Goal: Task Accomplishment & Management: Use online tool/utility

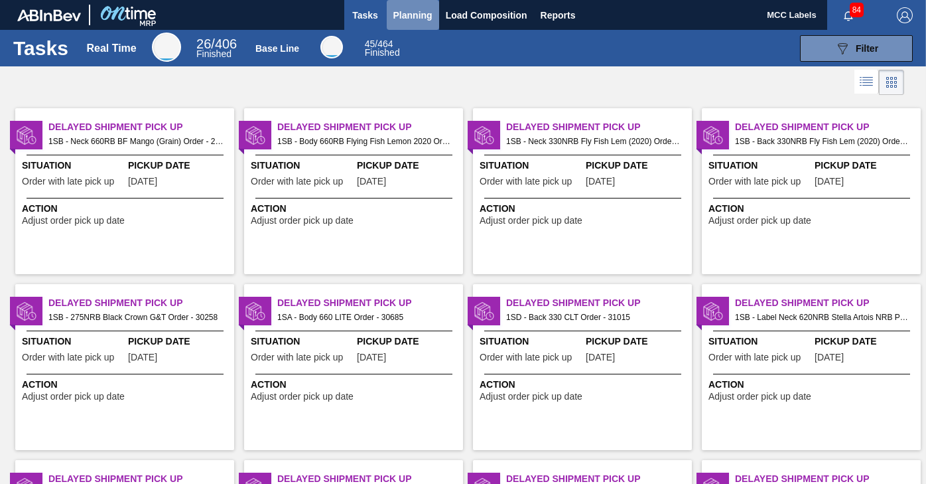
click at [407, 9] on span "Planning" at bounding box center [412, 15] width 39 height 16
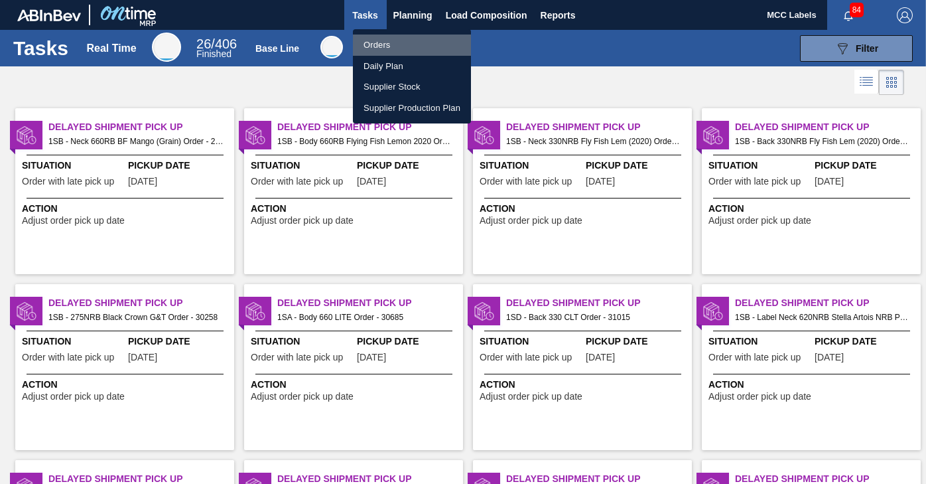
click at [376, 38] on li "Orders" at bounding box center [412, 45] width 118 height 21
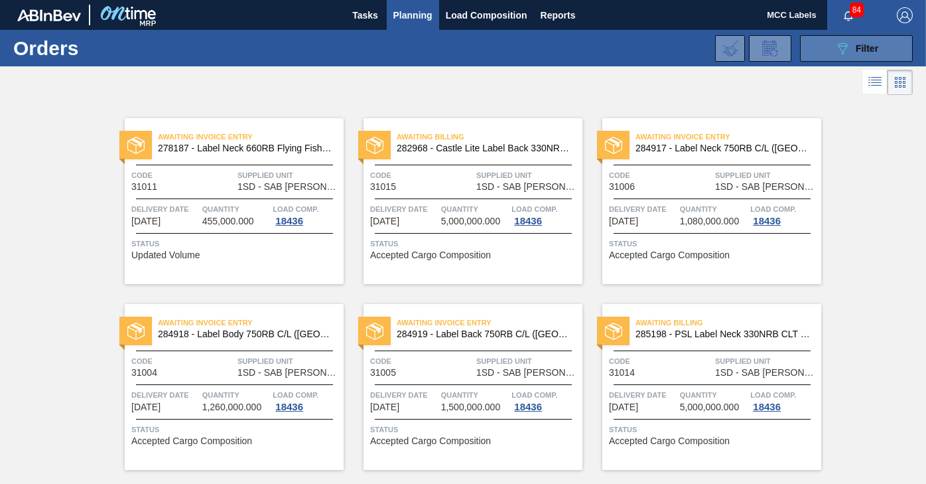
drag, startPoint x: 824, startPoint y: 52, endPoint x: 819, endPoint y: 42, distance: 11.0
click at [821, 46] on button "089F7B8B-B2A5-4AFE-B5C0-19BA573D28AC Filter" at bounding box center [856, 48] width 113 height 27
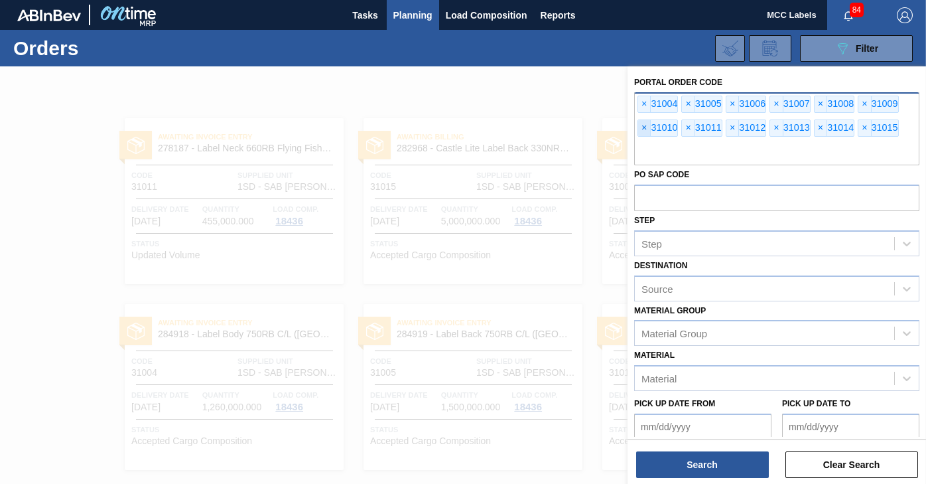
click at [646, 127] on span "×" at bounding box center [644, 128] width 13 height 16
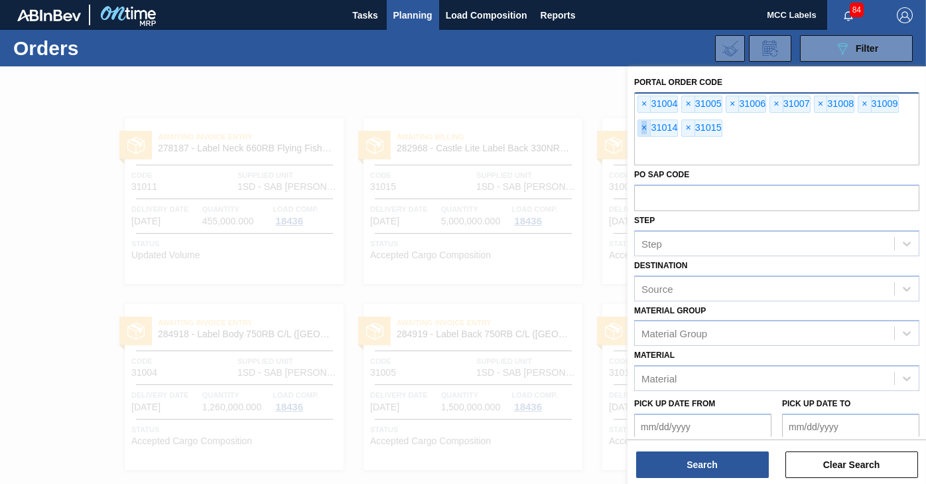
click at [646, 127] on span "×" at bounding box center [644, 128] width 13 height 16
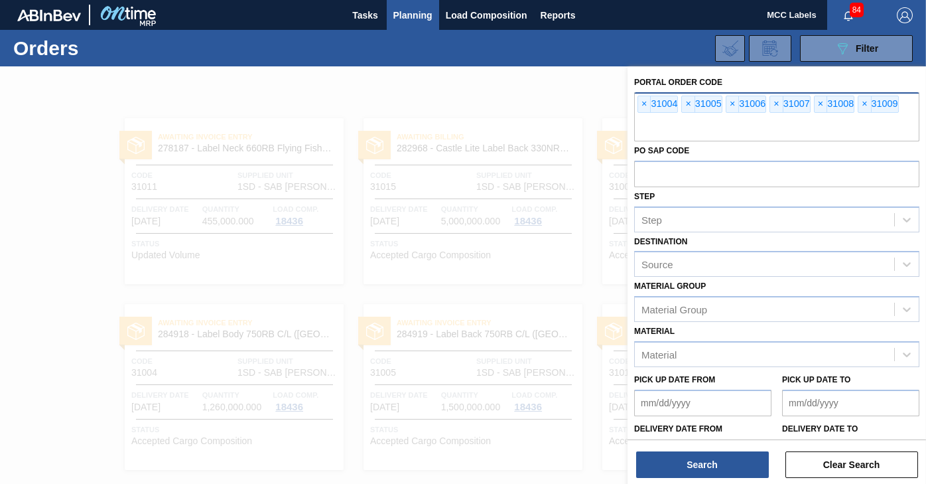
click at [646, 127] on input "text" at bounding box center [776, 128] width 285 height 25
click at [642, 99] on span "×" at bounding box center [644, 104] width 13 height 16
click at [640, 98] on span "×" at bounding box center [644, 104] width 13 height 16
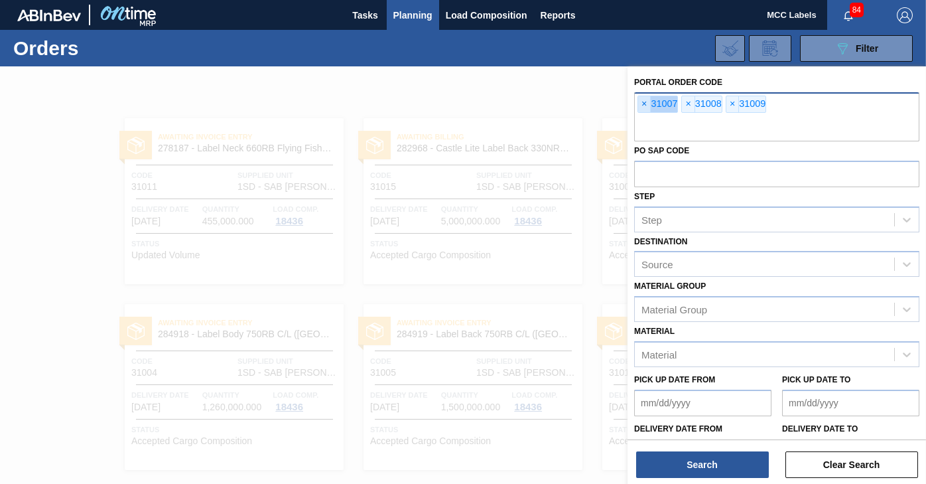
click at [640, 98] on span "×" at bounding box center [644, 104] width 13 height 16
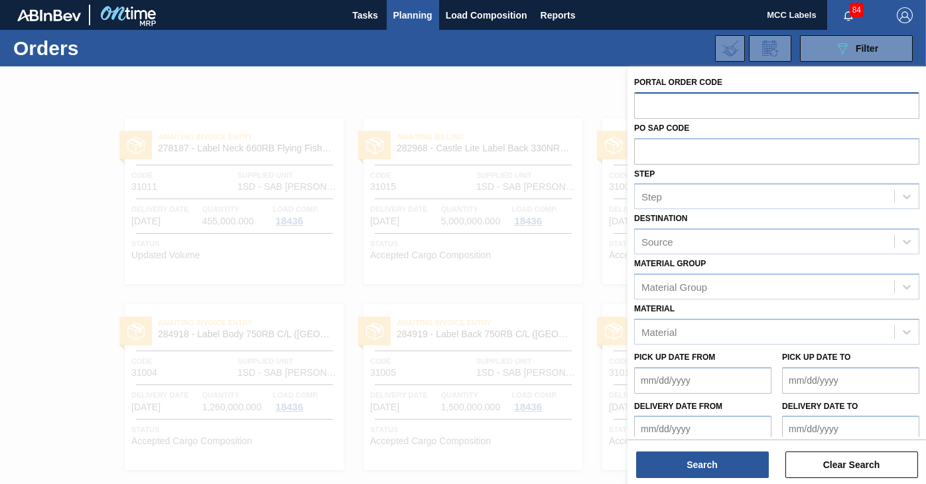
click at [649, 102] on input "text" at bounding box center [776, 104] width 285 height 25
type input "31082"
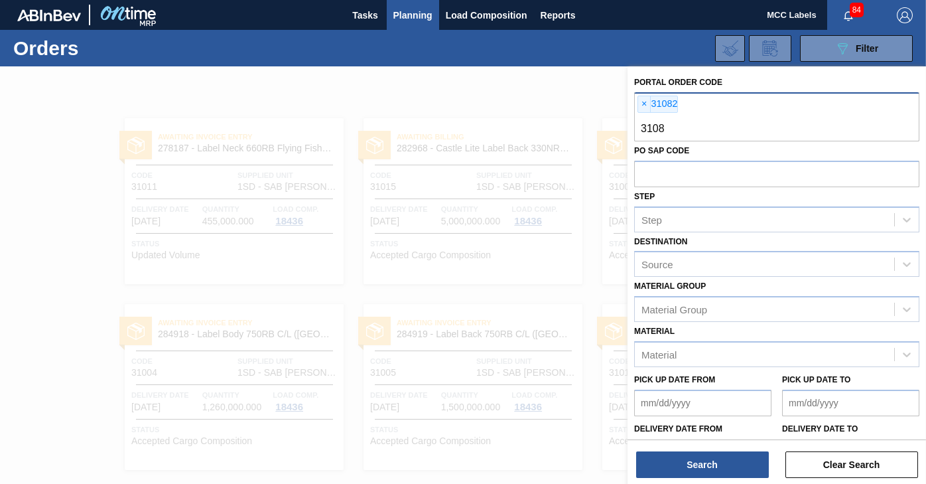
type input "31083"
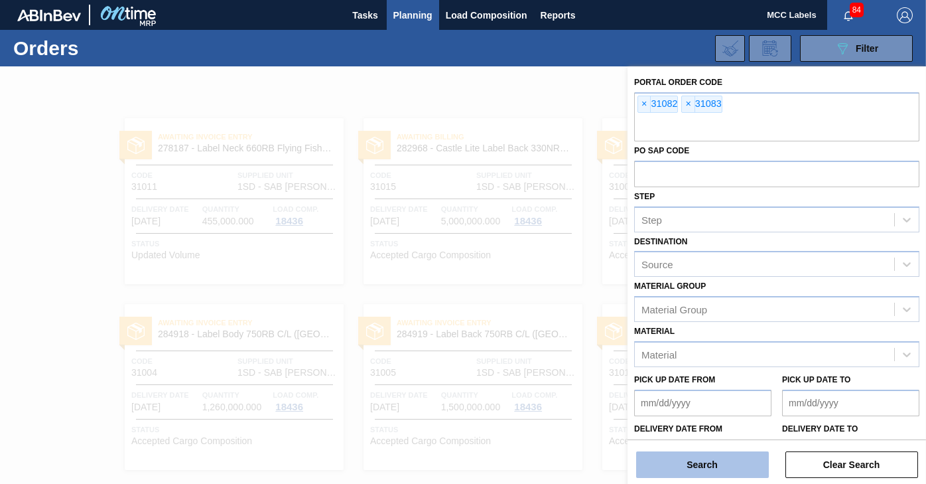
click at [715, 460] on button "Search" at bounding box center [702, 464] width 133 height 27
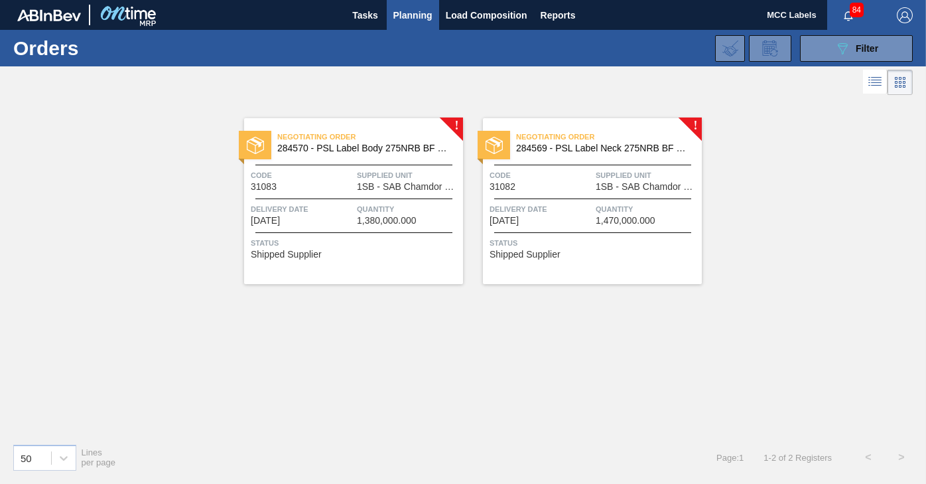
click at [347, 188] on div "Code 31083" at bounding box center [302, 180] width 103 height 23
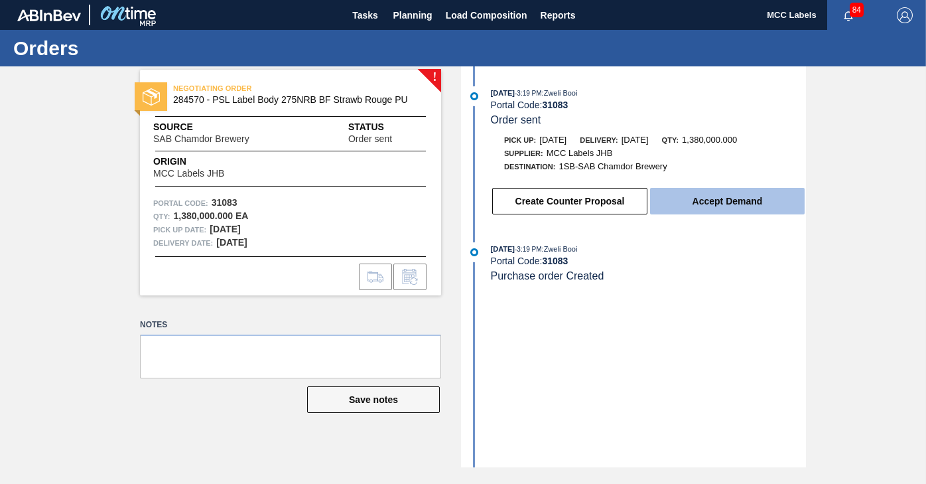
click at [714, 203] on button "Accept Demand" at bounding box center [727, 201] width 155 height 27
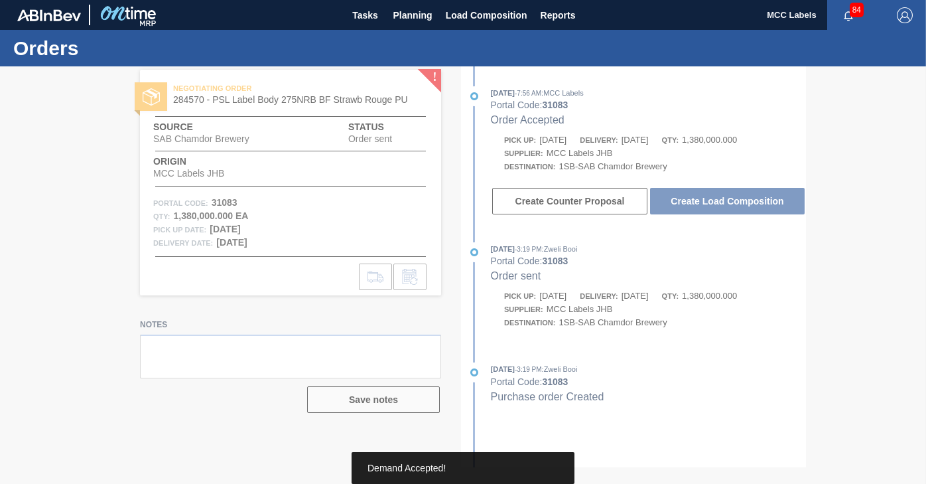
drag, startPoint x: 393, startPoint y: 0, endPoint x: 378, endPoint y: 35, distance: 38.3
click at [389, 6] on button "Planning" at bounding box center [413, 15] width 52 height 30
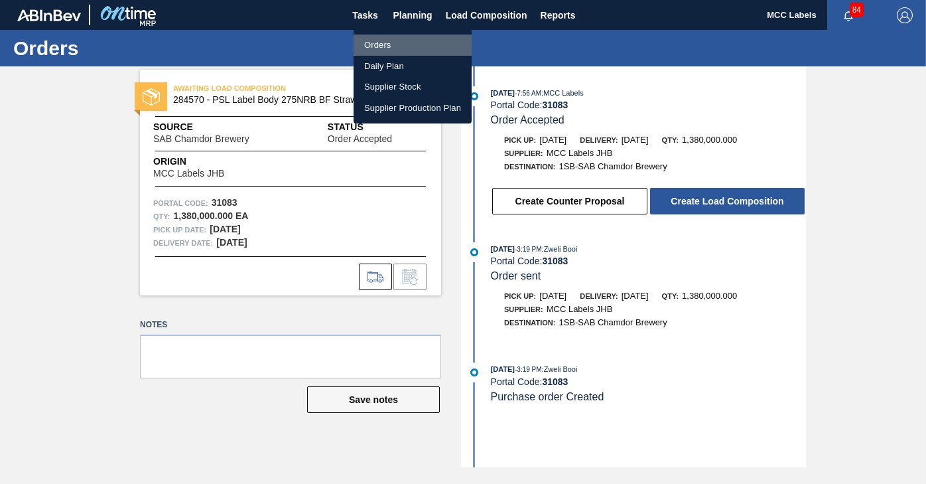
click at [377, 42] on li "Orders" at bounding box center [413, 45] width 118 height 21
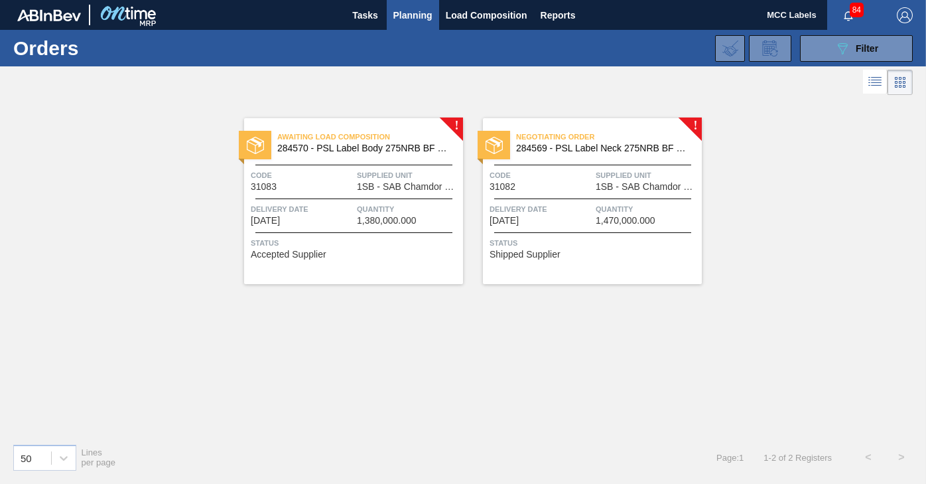
click at [627, 238] on span "Status" at bounding box center [594, 242] width 209 height 13
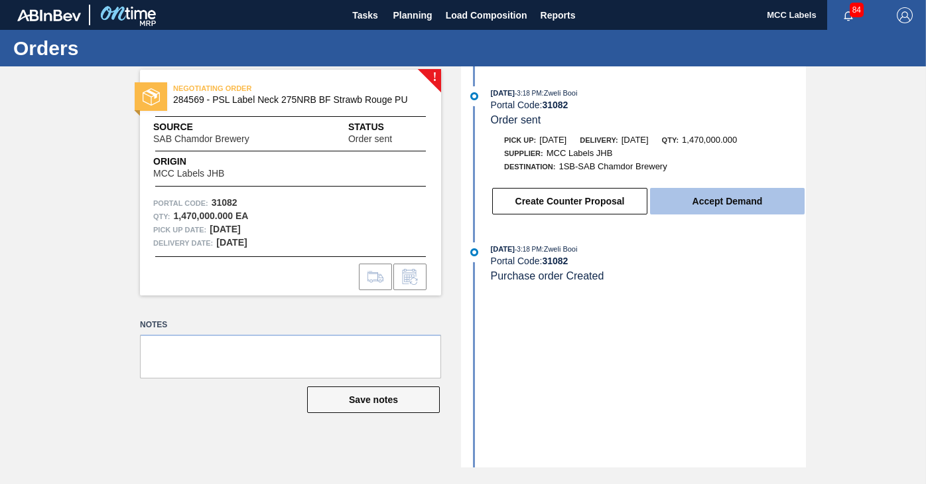
click at [681, 203] on button "Accept Demand" at bounding box center [727, 201] width 155 height 27
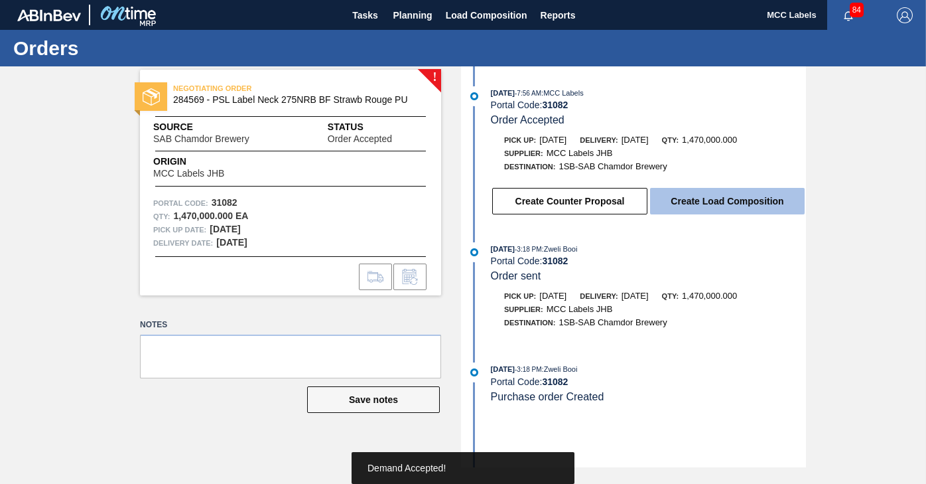
click at [731, 208] on button "Create Load Composition" at bounding box center [727, 201] width 155 height 27
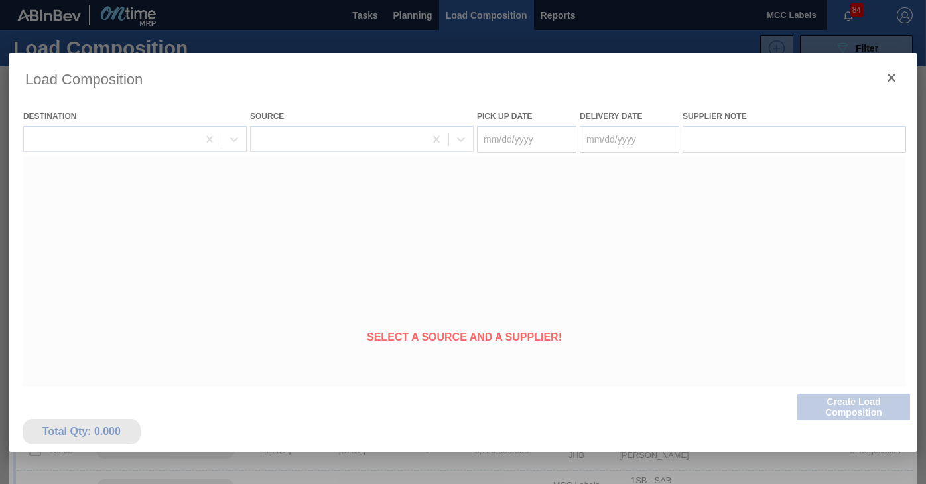
type Date "[DATE]"
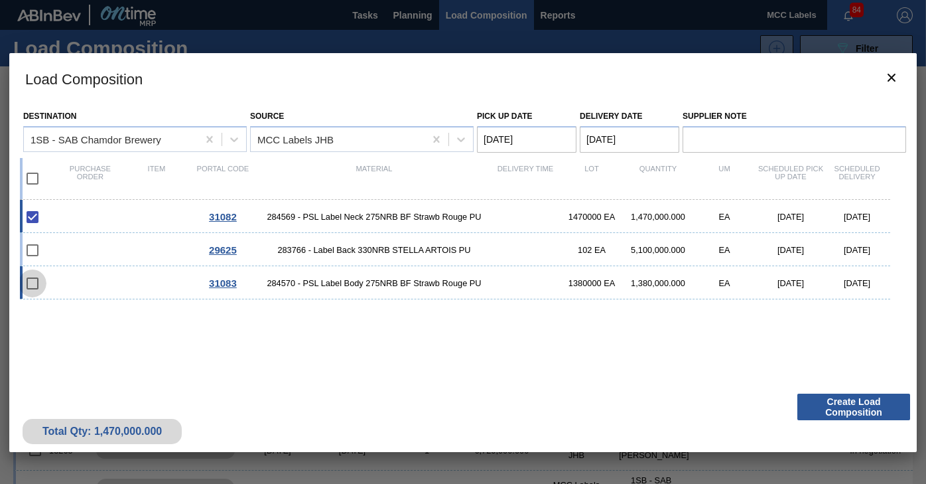
click at [31, 293] on input "checkbox" at bounding box center [33, 283] width 28 height 28
click at [34, 285] on input "checkbox" at bounding box center [33, 283] width 28 height 28
click at [131, 284] on div "31083 284570 - PSL Label Body 275NRB BF Strawb Rouge PU 1380000 EA 1,380,000.00…" at bounding box center [455, 282] width 870 height 33
checkbox input "true"
click at [856, 413] on button "Create Load Composition" at bounding box center [853, 406] width 113 height 27
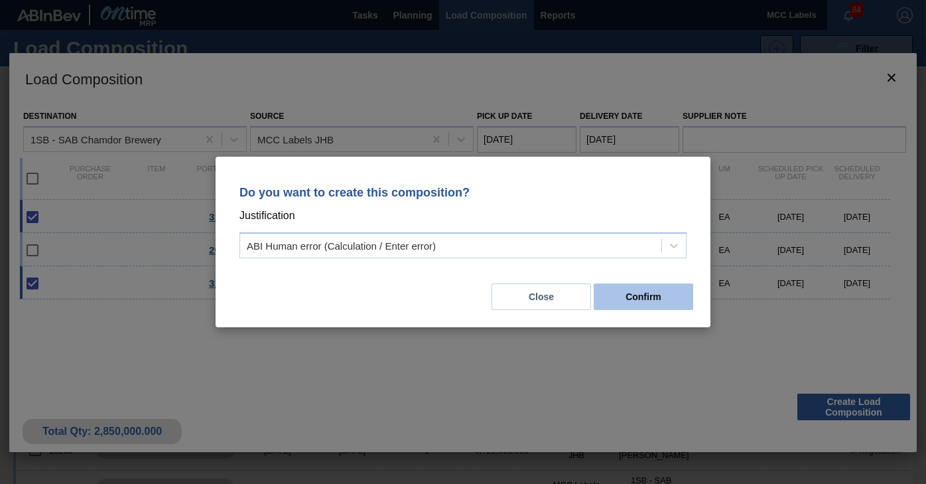
click at [634, 297] on button "Confirm" at bounding box center [644, 296] width 100 height 27
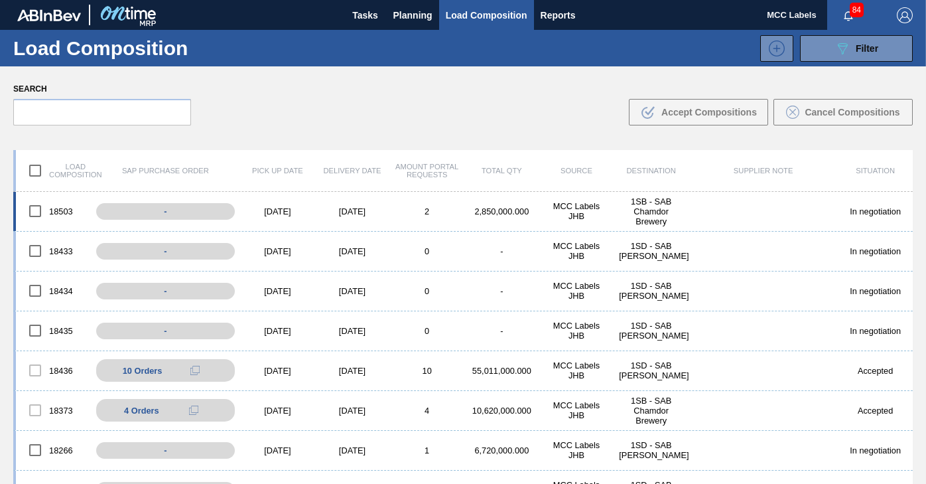
click at [354, 214] on div "[DATE]" at bounding box center [352, 211] width 75 height 10
